Goal: Understand process/instructions: Learn how to perform a task or action

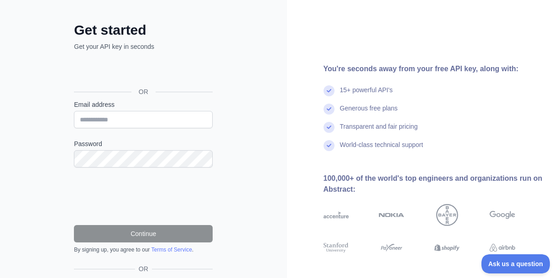
click at [151, 70] on div "Se connecter avec Google. S'ouvre dans un nouvel onglet." at bounding box center [142, 71] width 137 height 20
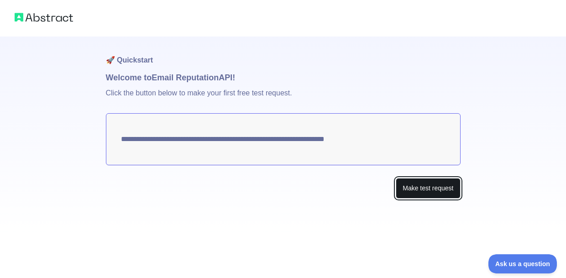
click at [417, 187] on button "Make test request" at bounding box center [428, 188] width 64 height 21
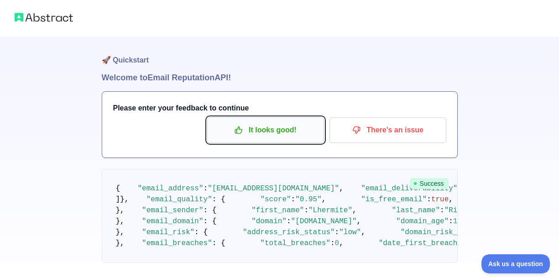
click at [289, 127] on p "It looks good!" at bounding box center [265, 130] width 103 height 16
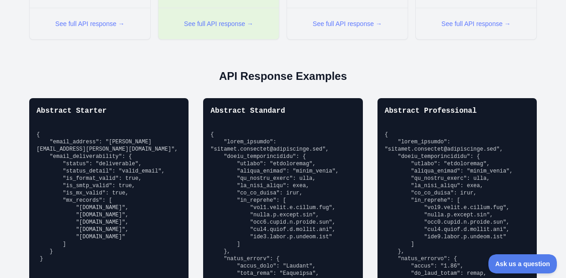
scroll to position [458, 0]
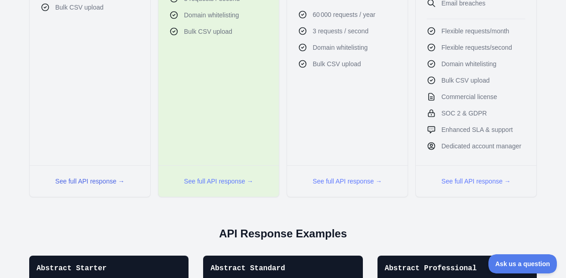
click at [110, 186] on button "See full API response →" at bounding box center [89, 181] width 69 height 9
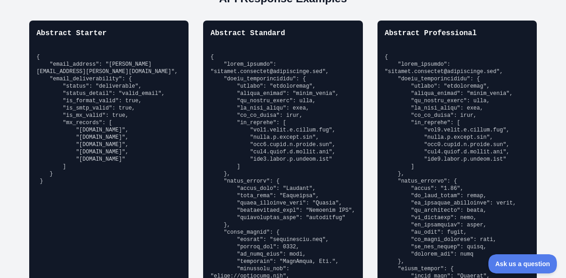
scroll to position [693, 0]
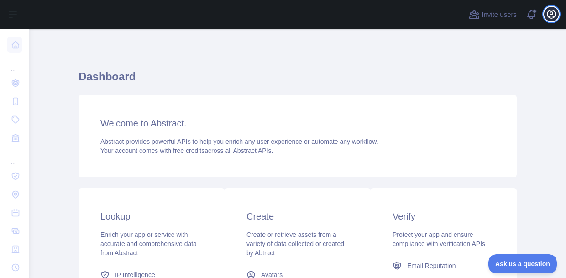
click at [553, 10] on icon "button" at bounding box center [551, 14] width 11 height 11
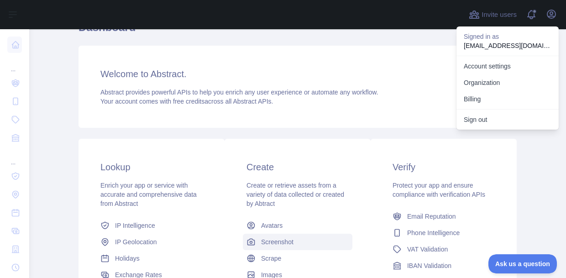
scroll to position [78, 0]
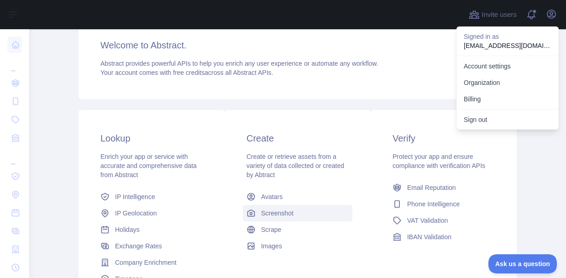
click at [317, 208] on link "Screenshot" at bounding box center [298, 213] width 110 height 16
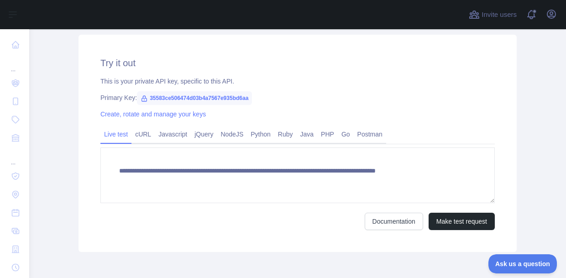
scroll to position [284, 0]
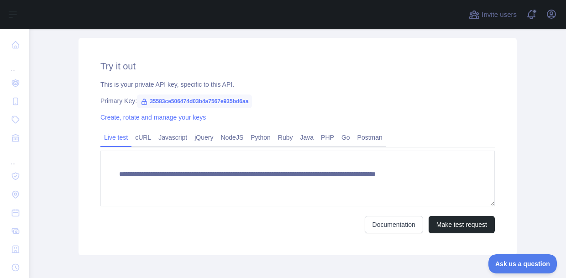
click at [159, 102] on span "35583ce506474d03b4a7567e935bd6aa" at bounding box center [194, 101] width 115 height 14
click at [78, 109] on div "**********" at bounding box center [297, 146] width 438 height 217
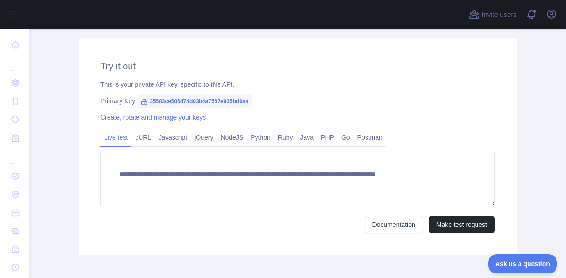
click at [142, 101] on icon at bounding box center [144, 101] width 7 height 7
click at [189, 101] on span "35583ce506474d03b4a7567e935bd6aa" at bounding box center [194, 101] width 115 height 14
copy span "35583ce506474d03b4a7567e935bd6aa"
click at [387, 225] on link "Documentation" at bounding box center [394, 224] width 58 height 17
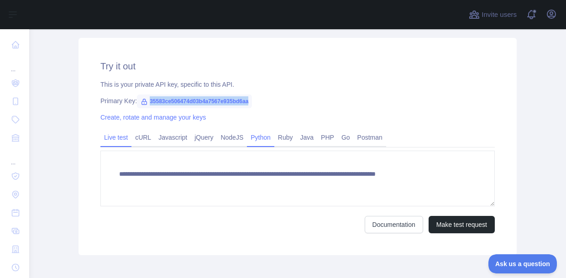
click at [263, 137] on link "Python" at bounding box center [260, 137] width 27 height 15
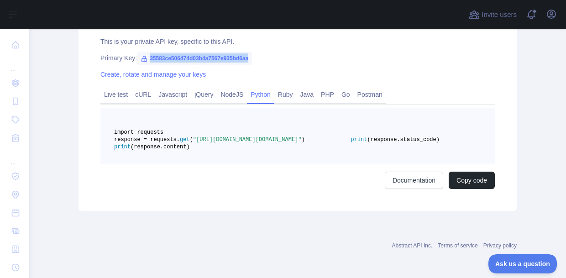
scroll to position [328, 0]
click at [133, 91] on link "cURL" at bounding box center [142, 94] width 23 height 15
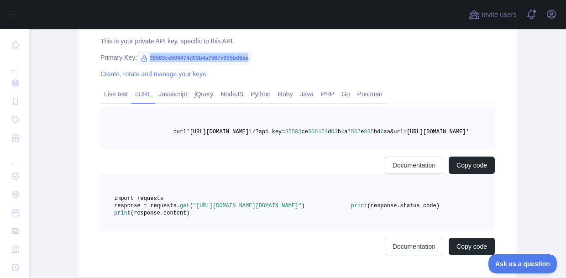
scroll to position [321, 0]
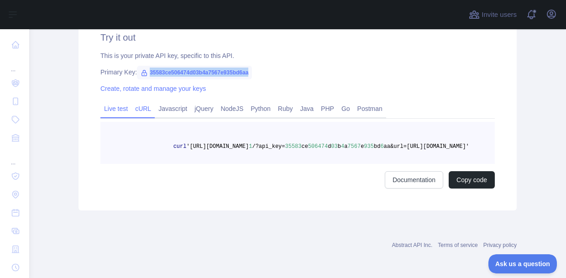
click at [109, 103] on link "Live test" at bounding box center [115, 108] width 31 height 15
